Goal: Task Accomplishment & Management: Use online tool/utility

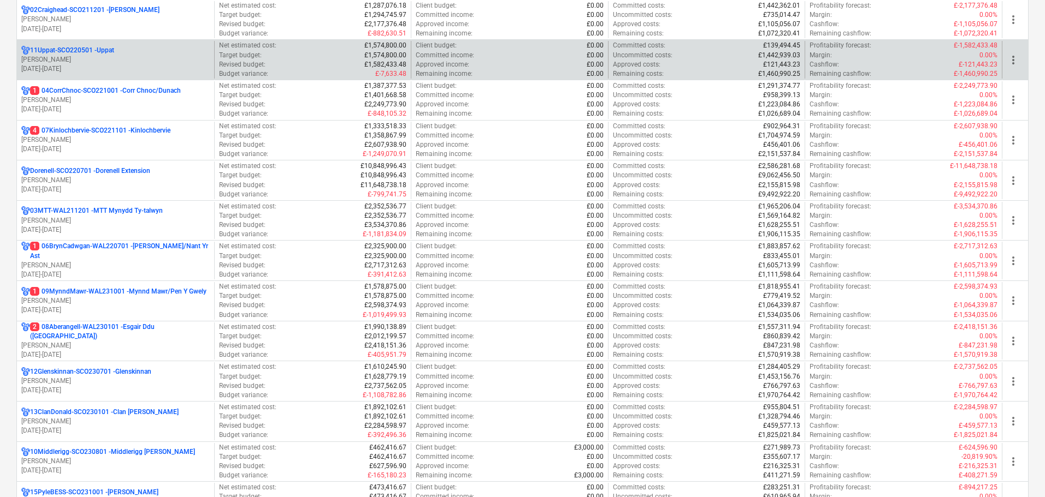
scroll to position [218, 0]
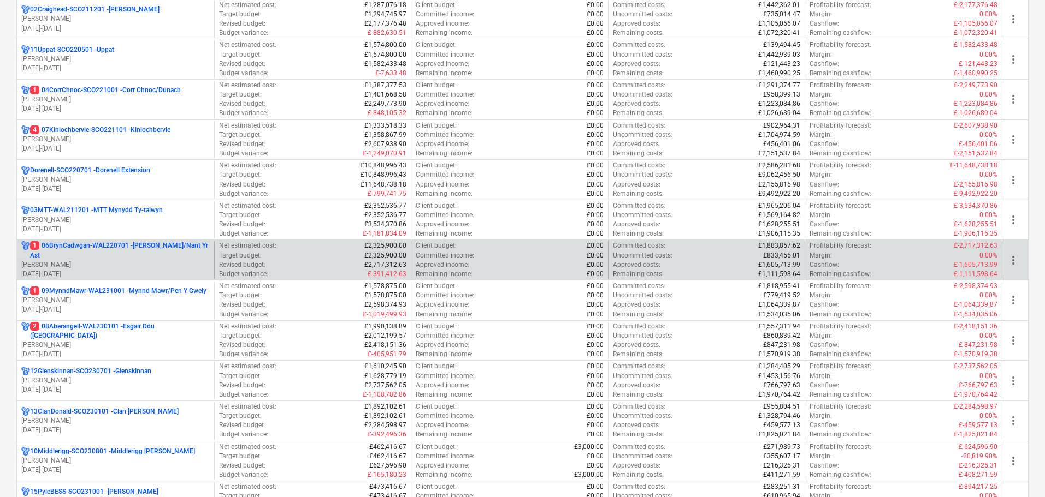
click at [110, 262] on p "[PERSON_NAME]" at bounding box center [115, 264] width 188 height 9
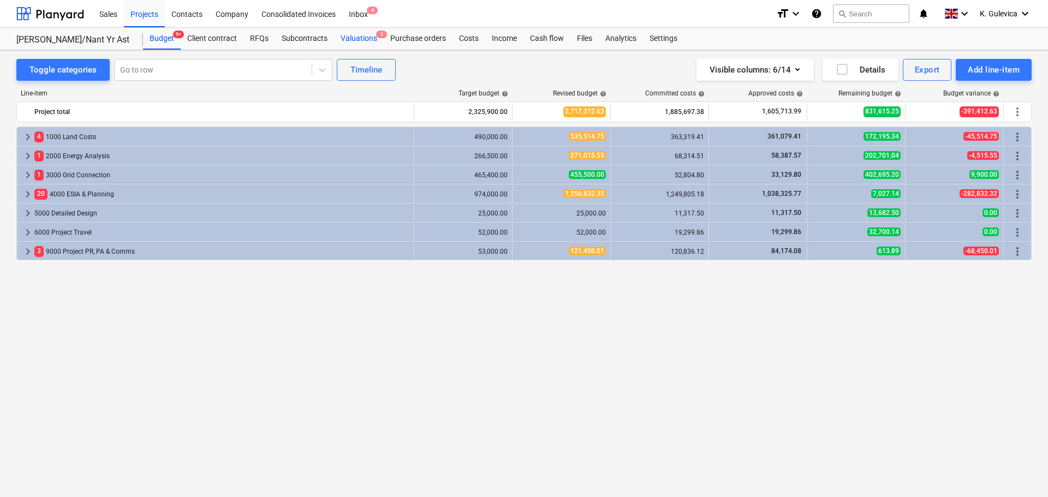
click at [351, 33] on div "Valuations 1" at bounding box center [359, 39] width 50 height 22
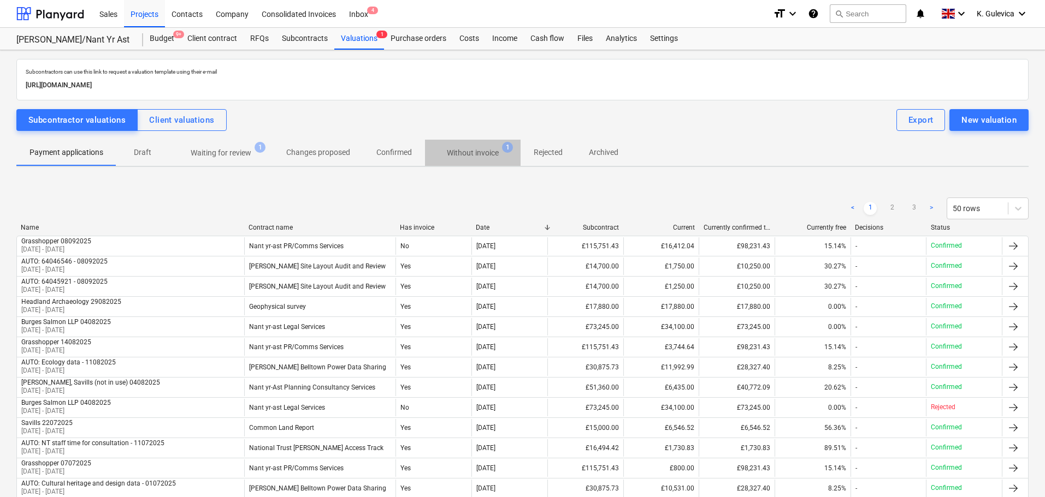
click at [458, 154] on p "Without invoice" at bounding box center [473, 152] width 52 height 11
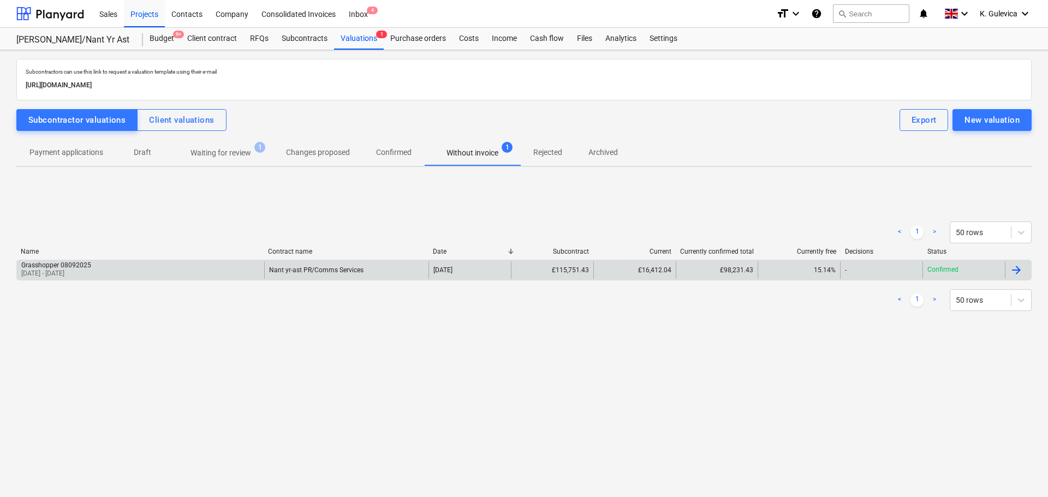
click at [151, 275] on div "Grasshopper 08092025 [DATE] - [DATE]" at bounding box center [140, 270] width 247 height 17
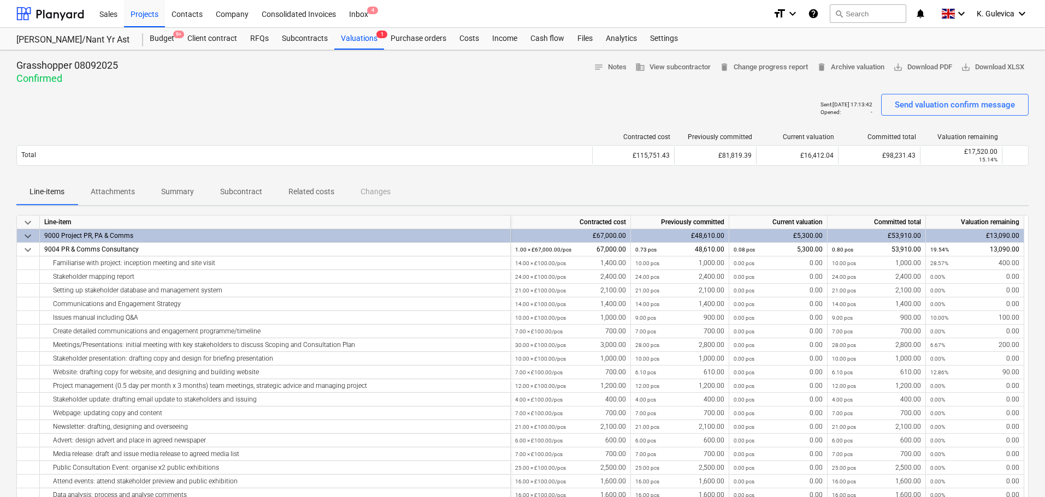
click at [114, 193] on p "Attachments" at bounding box center [113, 191] width 44 height 11
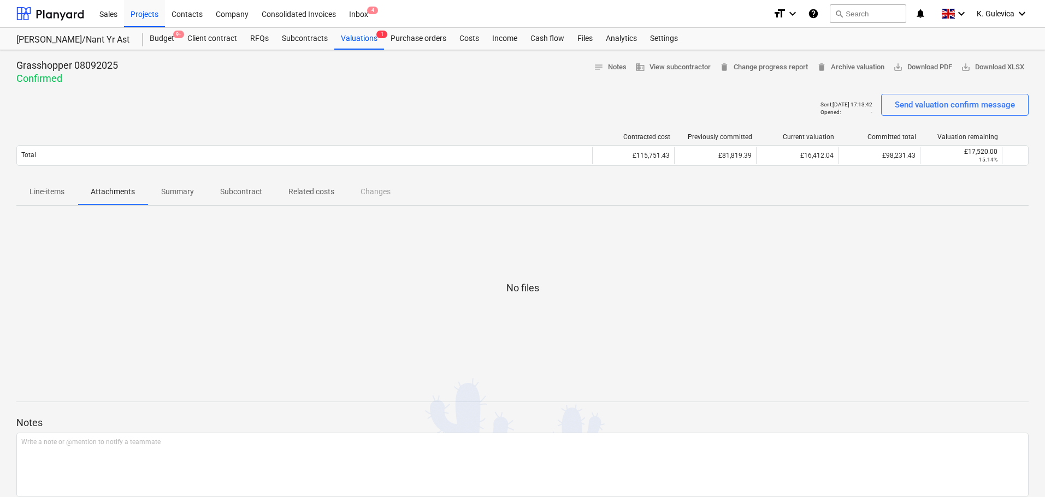
click at [26, 185] on span "Line-items" at bounding box center [46, 192] width 61 height 18
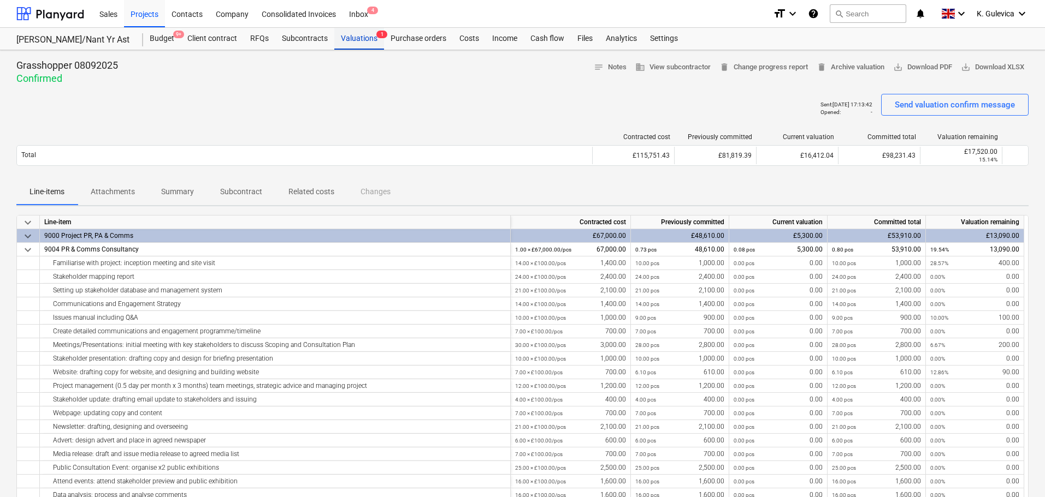
click at [352, 48] on div "Valuations 1" at bounding box center [359, 39] width 50 height 22
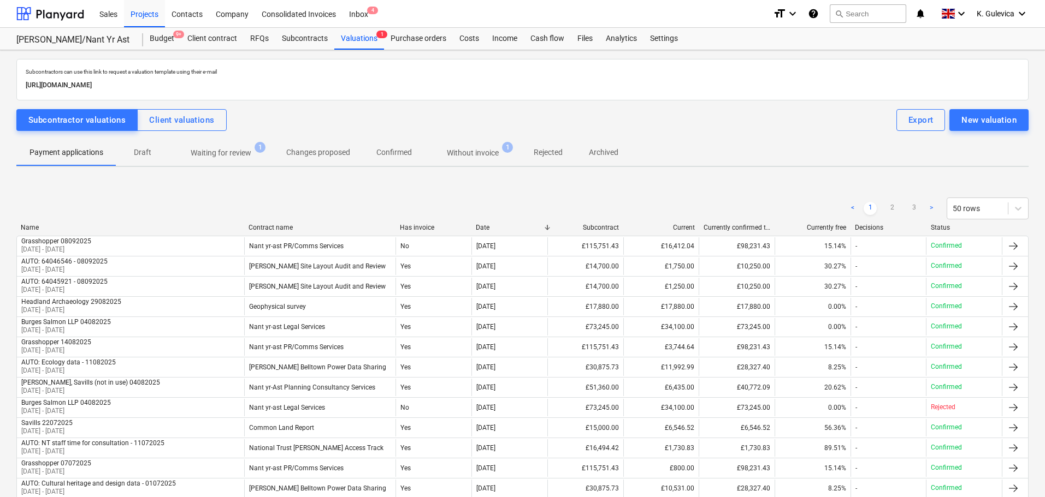
click at [458, 150] on p "Without invoice" at bounding box center [473, 152] width 52 height 11
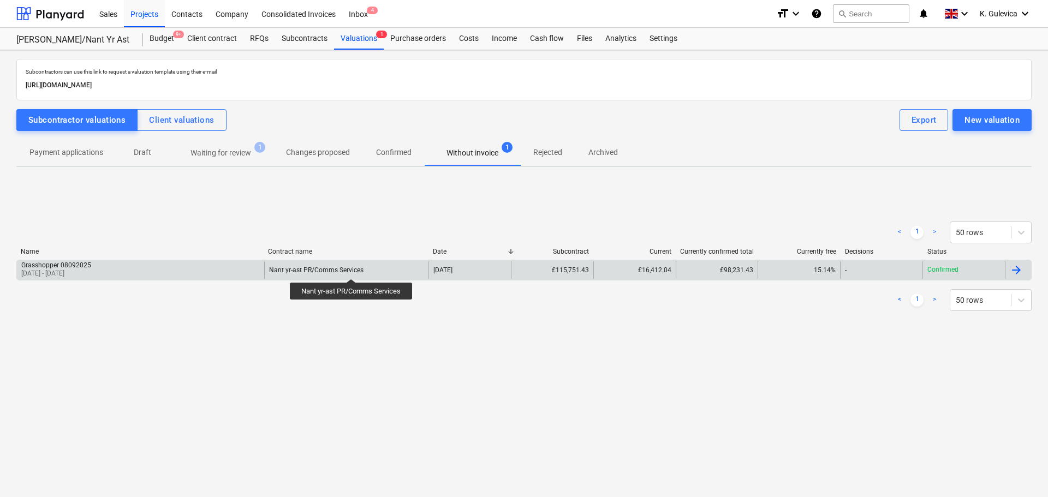
click at [352, 269] on div "Nant yr-ast PR/Comms Services" at bounding box center [316, 270] width 94 height 8
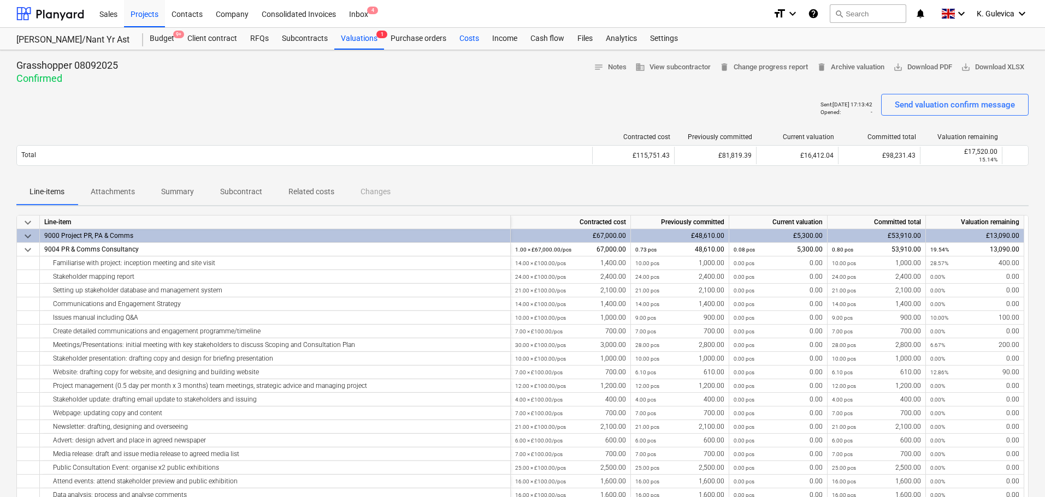
click at [468, 42] on div "Costs" at bounding box center [469, 39] width 33 height 22
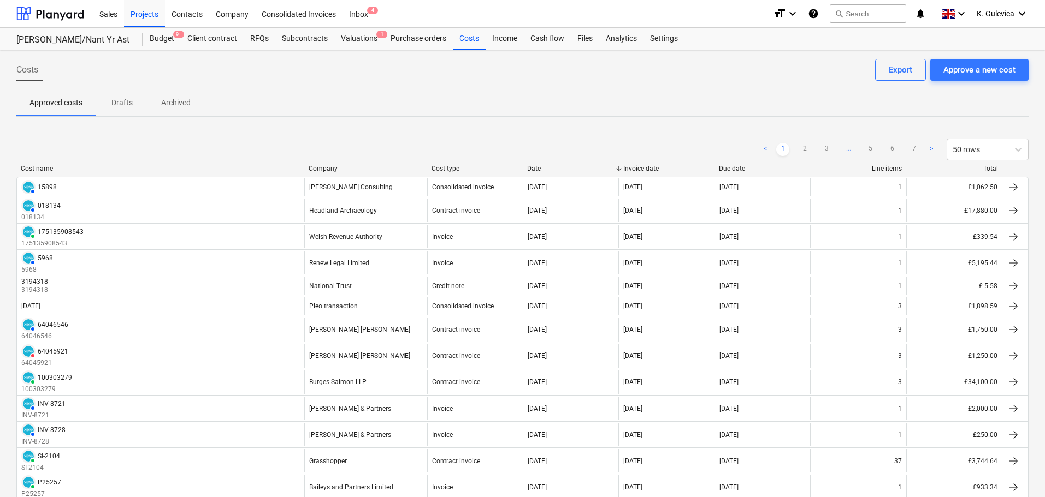
scroll to position [109, 0]
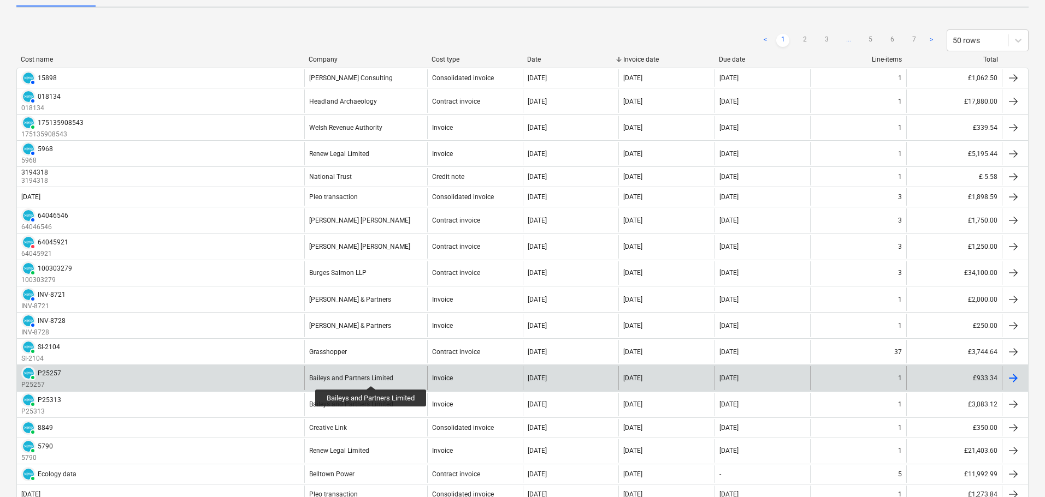
click at [372, 376] on div "Baileys and Partners Limited" at bounding box center [351, 379] width 84 height 8
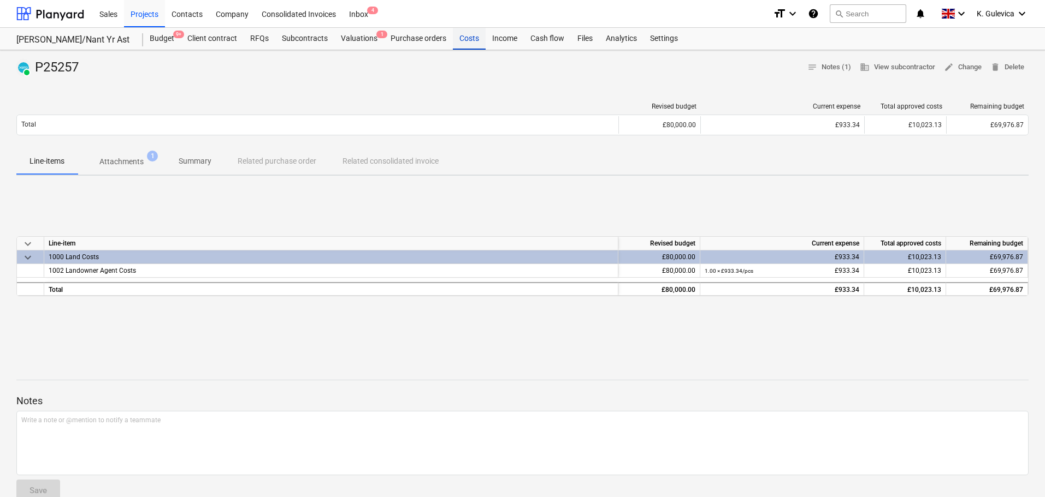
click at [472, 38] on div "Costs" at bounding box center [469, 39] width 33 height 22
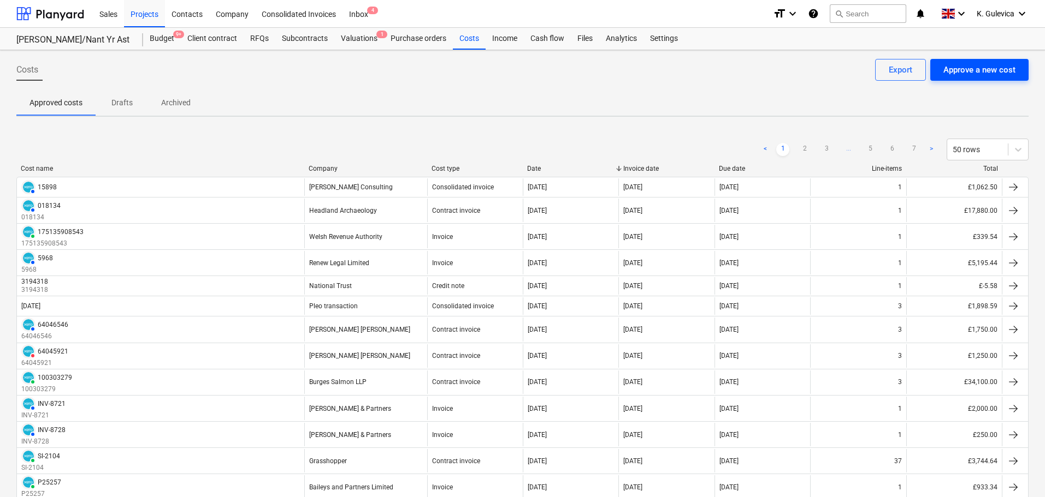
click at [962, 70] on div "Approve a new cost" at bounding box center [979, 70] width 72 height 14
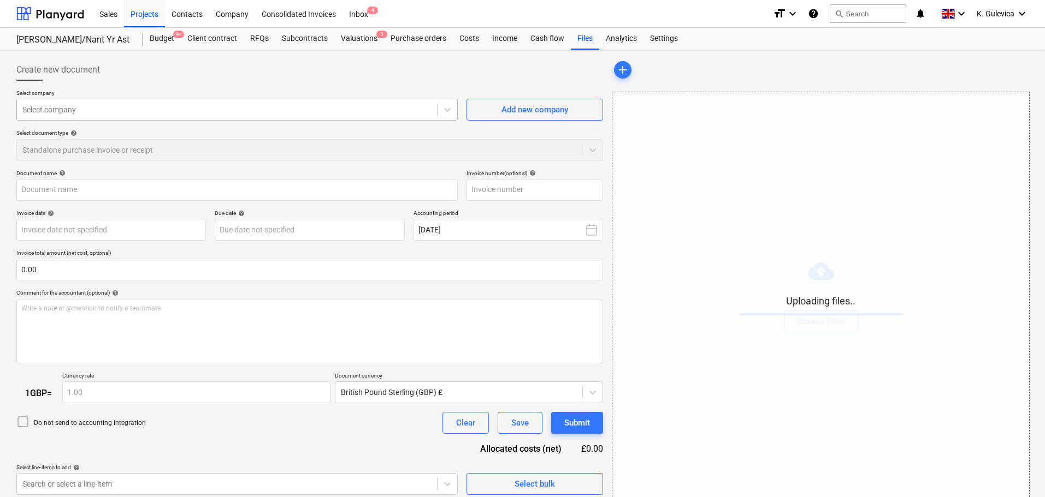
click at [231, 105] on div at bounding box center [226, 109] width 409 height 11
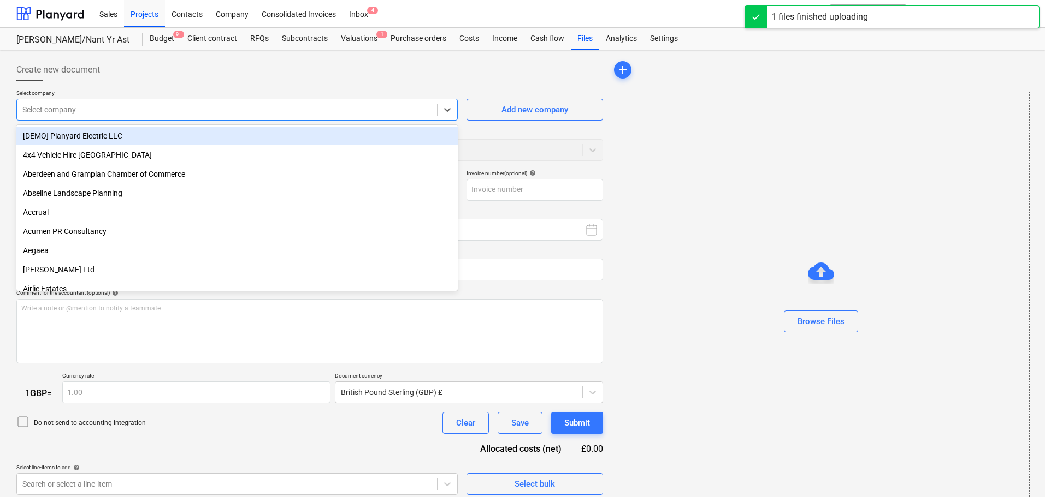
type input "Baileys-And-Partners--Limited_Invoice_P25345.pdf"
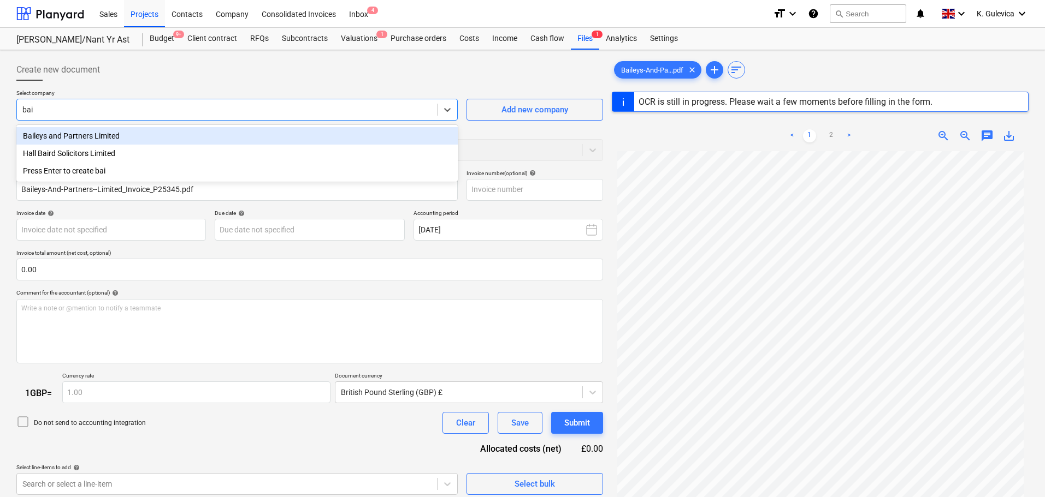
type input "bail"
type input "P25345"
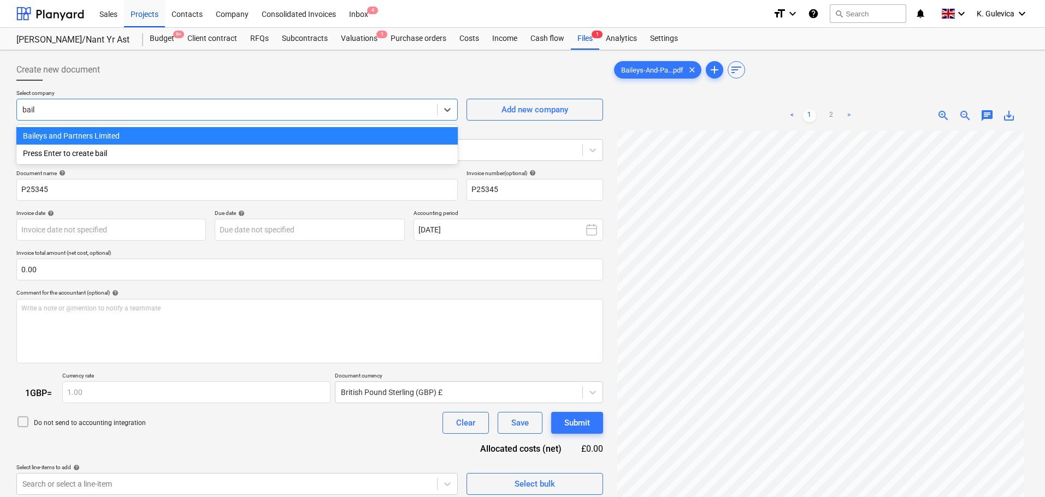
click at [174, 134] on div "Baileys and Partners Limited" at bounding box center [236, 135] width 441 height 17
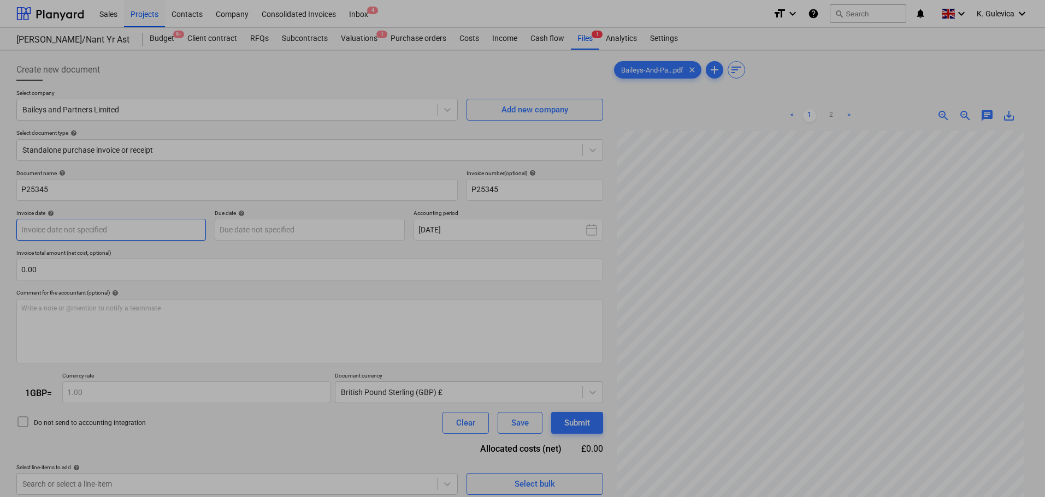
click at [163, 224] on body "Sales Projects Contacts Company Consolidated Invoices Inbox 4 format_size keybo…" at bounding box center [522, 248] width 1045 height 497
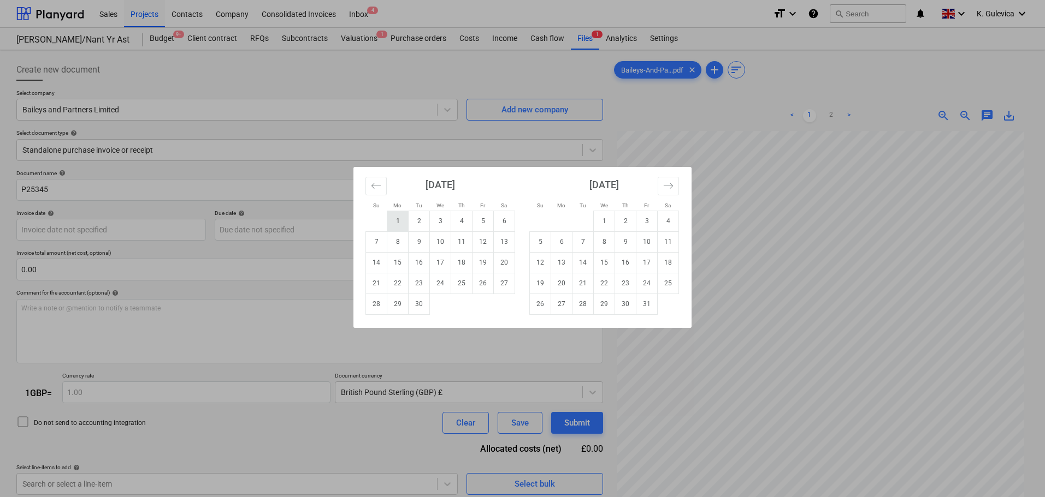
click at [390, 218] on td "1" at bounding box center [397, 221] width 21 height 21
type input "[DATE]"
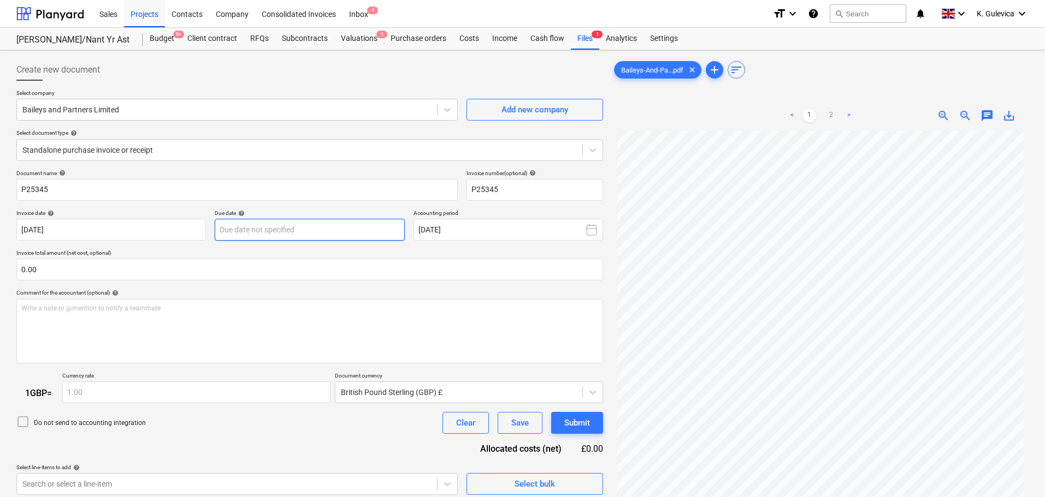
click at [327, 226] on body "Sales Projects Contacts Company Consolidated Invoices Inbox 4 format_size keybo…" at bounding box center [522, 248] width 1045 height 497
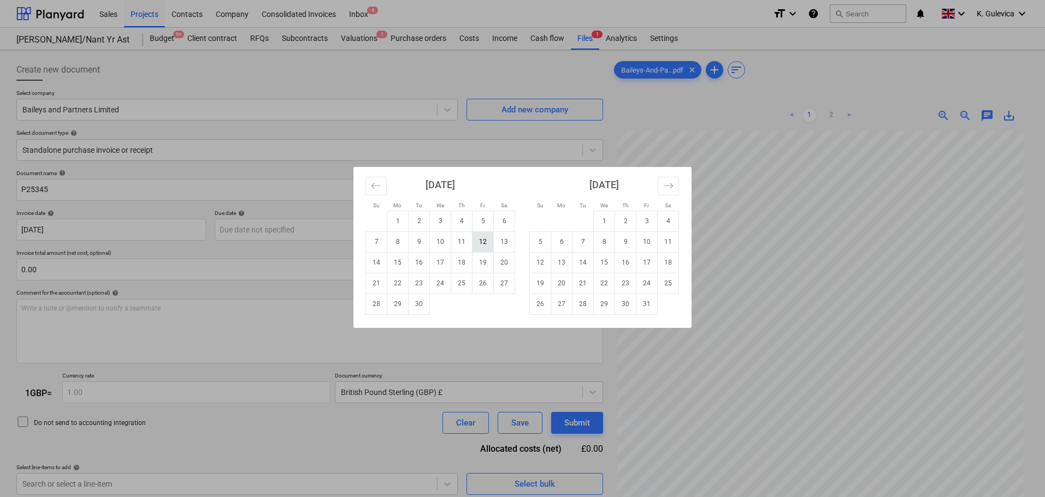
click at [485, 248] on td "12" at bounding box center [482, 242] width 21 height 21
type input "[DATE]"
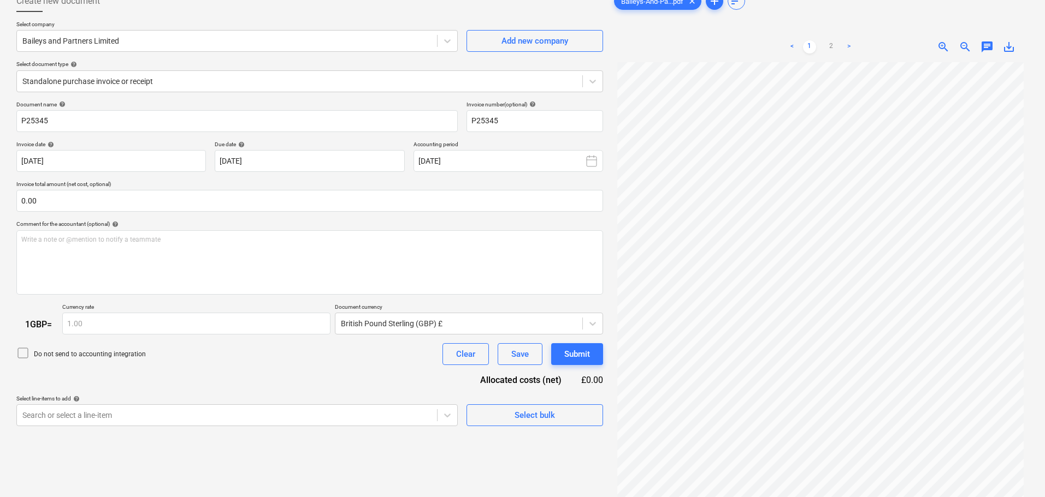
scroll to position [109, 0]
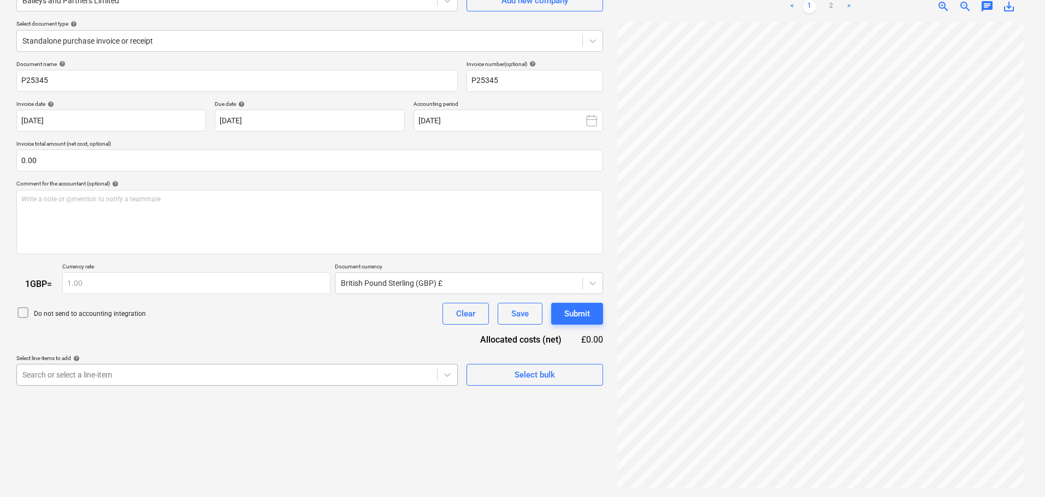
click at [220, 377] on body "Sales Projects Contacts Company Consolidated Invoices Inbox 4 format_size keybo…" at bounding box center [522, 139] width 1045 height 497
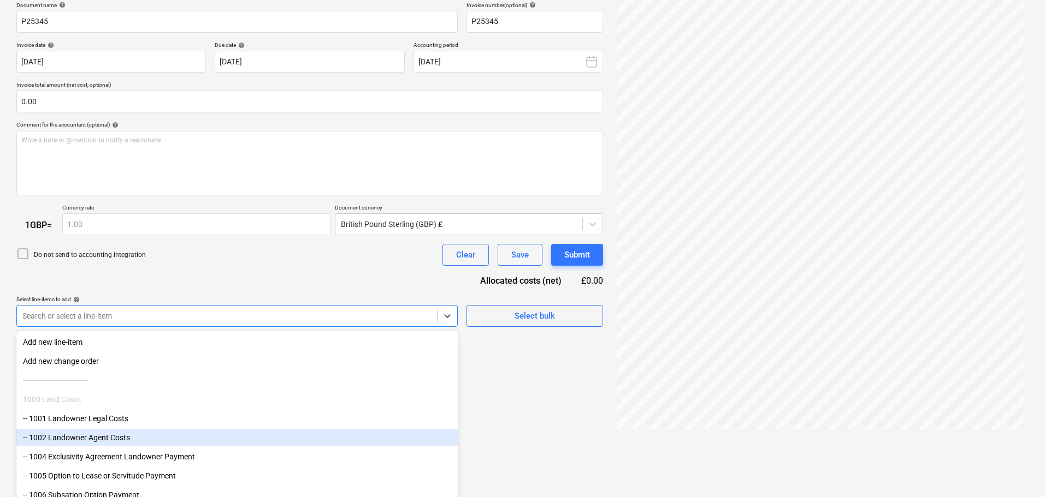
click at [84, 440] on div "-- 1002 Landowner Agent Costs" at bounding box center [236, 437] width 441 height 17
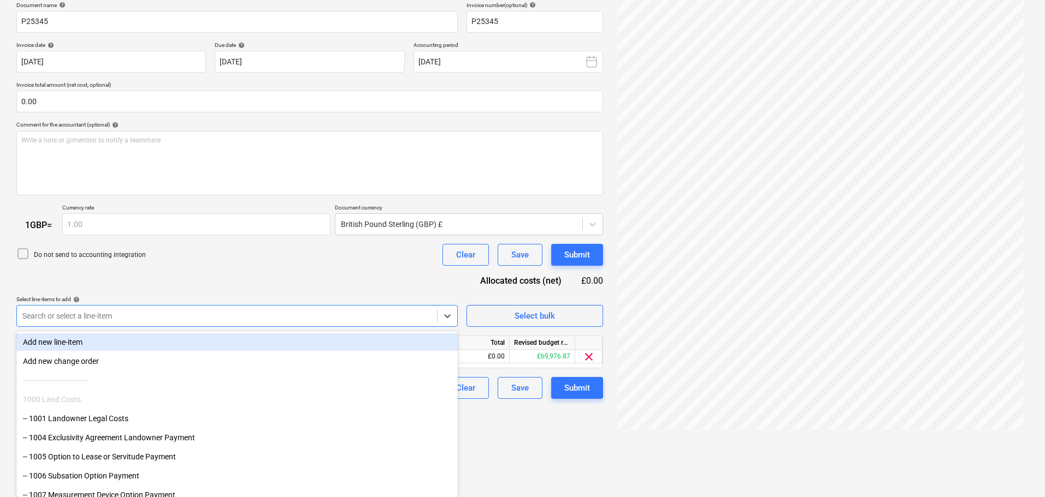
click at [192, 283] on div "Document name help P25345 Invoice number (optional) help P25345 Invoice date he…" at bounding box center [309, 201] width 586 height 398
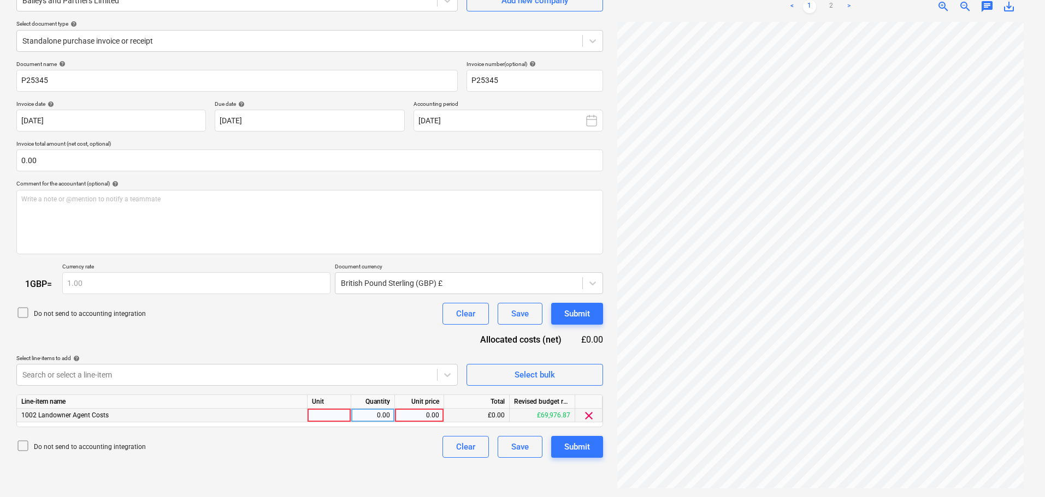
click at [424, 414] on div "0.00" at bounding box center [419, 416] width 40 height 14
type input "1141.34"
click at [583, 442] on div "Submit" at bounding box center [577, 447] width 26 height 14
